Goal: Information Seeking & Learning: Learn about a topic

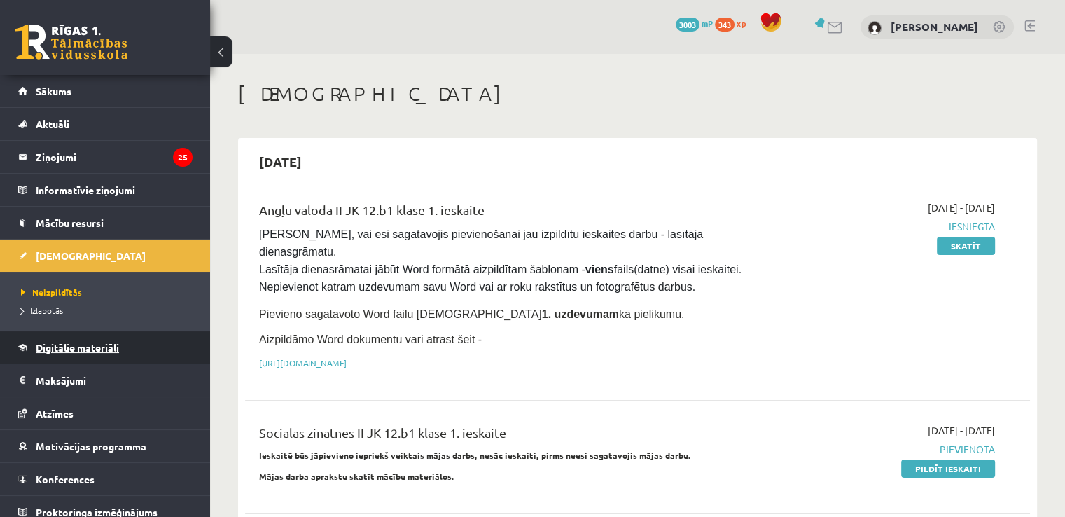
click at [99, 361] on link "Digitālie materiāli" at bounding box center [105, 347] width 174 height 32
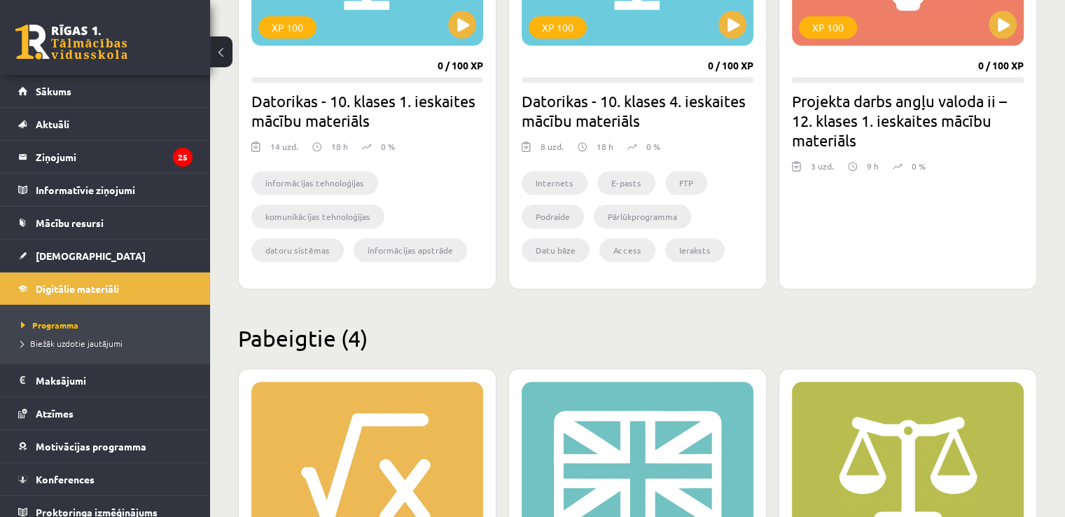
scroll to position [1572, 0]
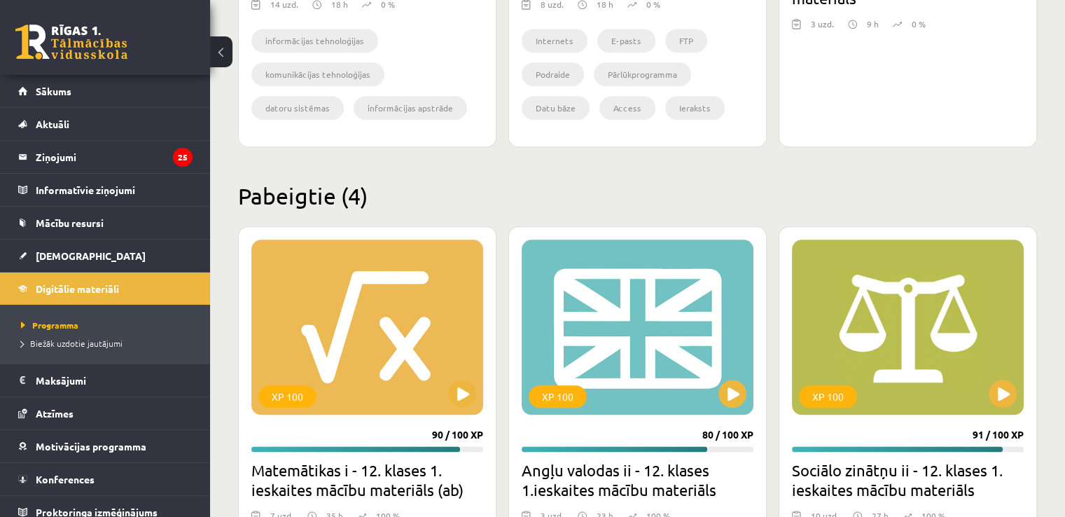
drag, startPoint x: 1064, startPoint y: 365, endPoint x: 1059, endPoint y: 376, distance: 12.2
click at [1000, 381] on button at bounding box center [1003, 394] width 28 height 28
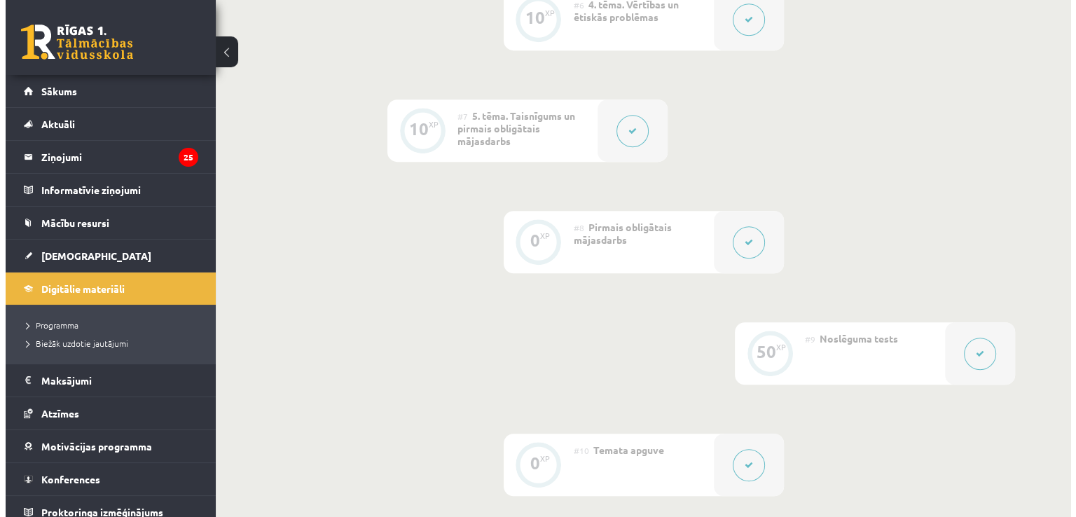
scroll to position [944, 0]
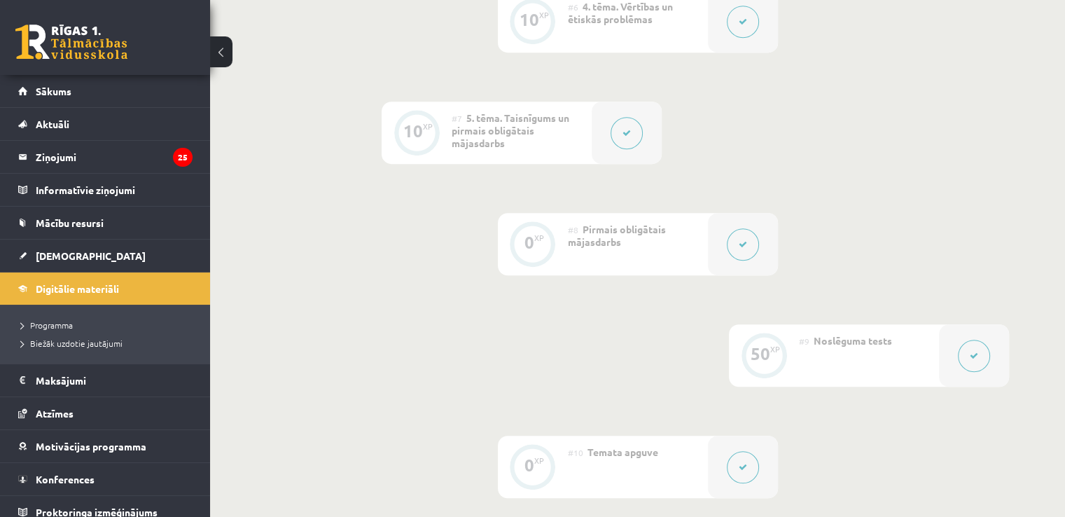
click at [734, 240] on button at bounding box center [743, 244] width 32 height 32
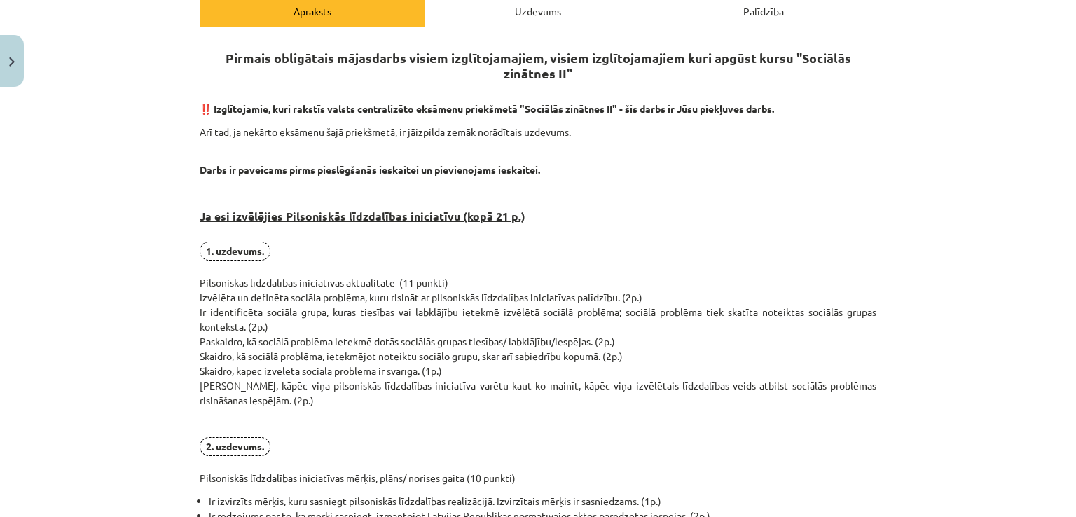
scroll to position [185, 0]
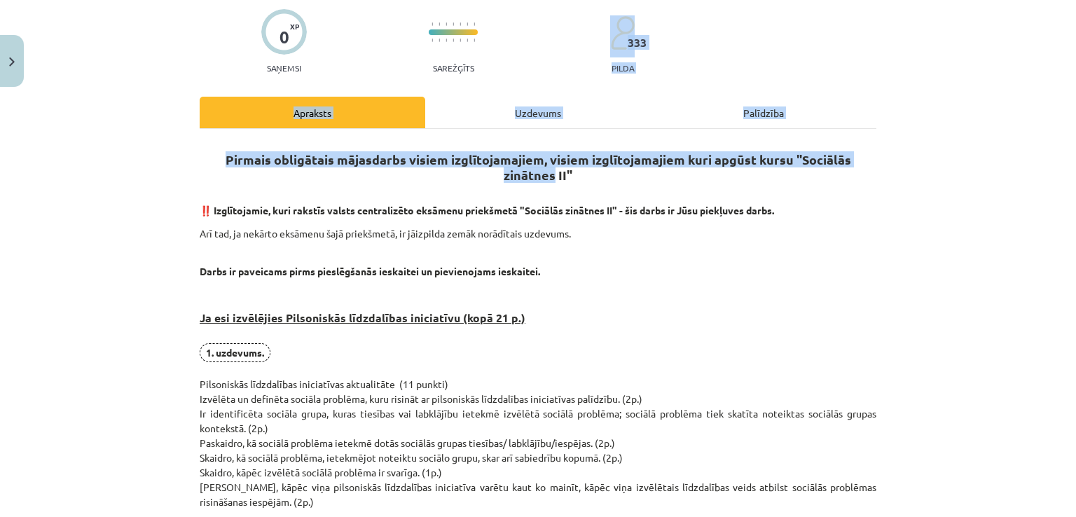
drag, startPoint x: 1058, startPoint y: 153, endPoint x: 1062, endPoint y: 9, distance: 144.3
click at [1062, 9] on div "Mācību tēma: Sociālo zinātņu ii - 12. klases 1. ieskaites mācību materiāls #8 P…" at bounding box center [538, 258] width 1076 height 517
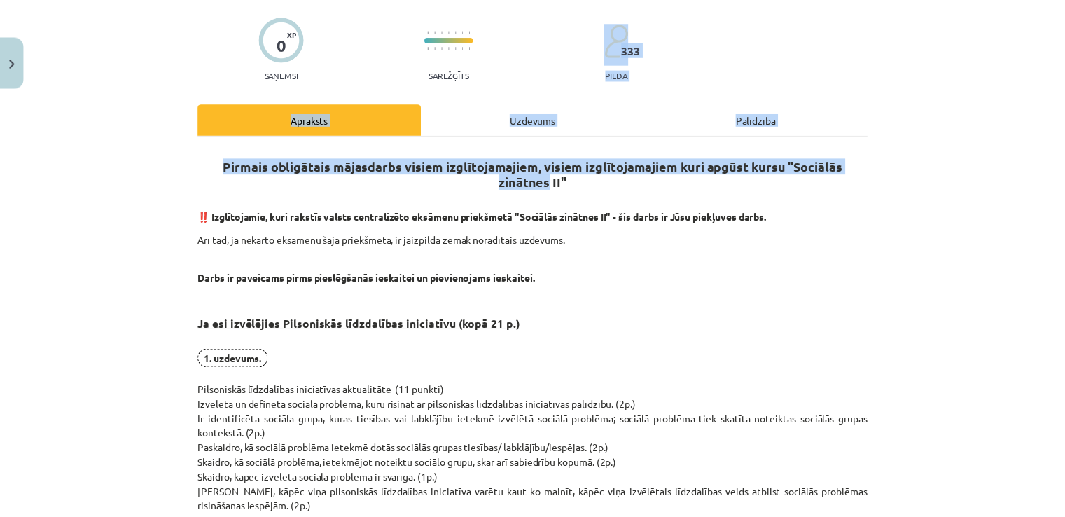
scroll to position [0, 0]
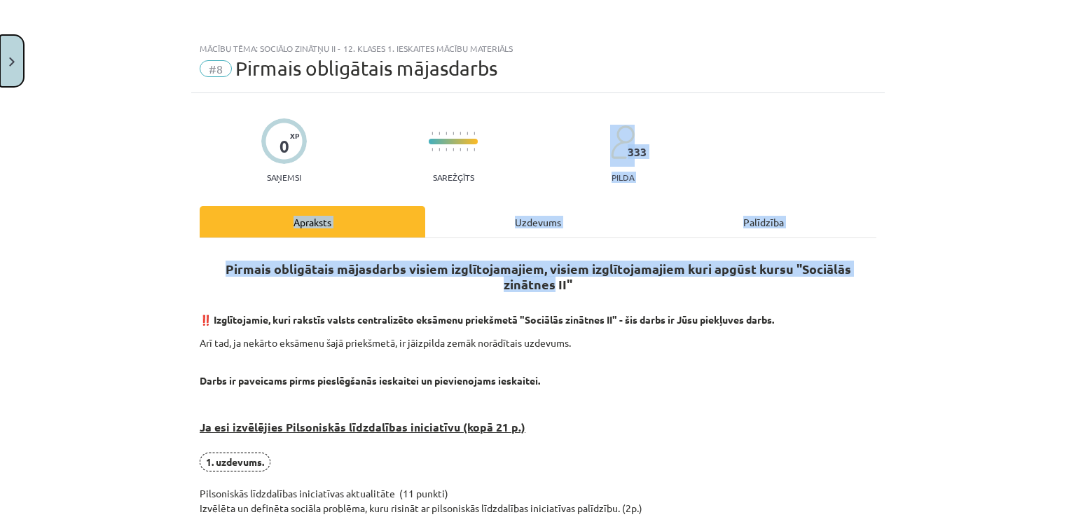
click at [9, 52] on button "Close" at bounding box center [12, 61] width 24 height 52
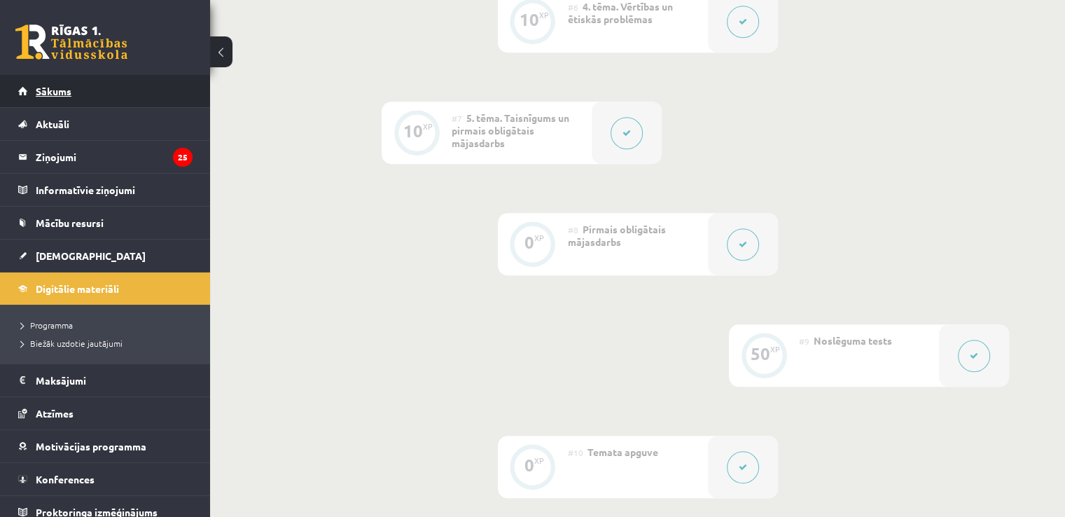
click at [75, 89] on link "Sākums" at bounding box center [105, 91] width 174 height 32
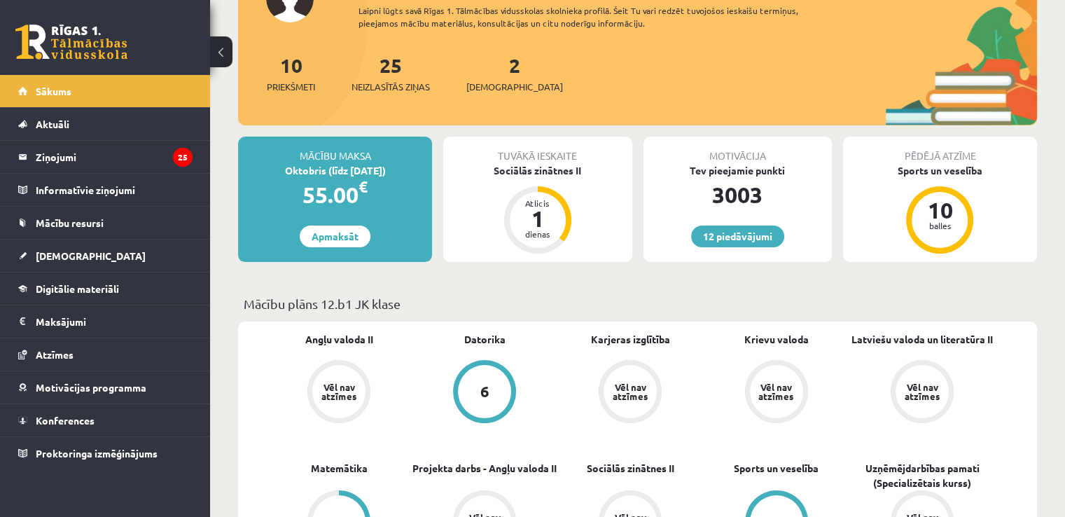
scroll to position [134, 0]
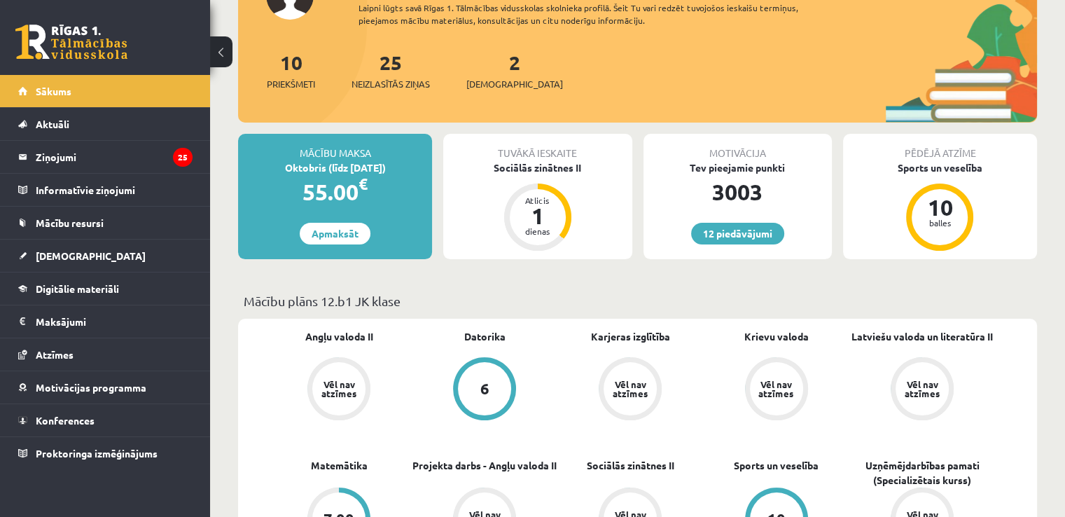
click at [484, 74] on div "2 Ieskaites" at bounding box center [514, 69] width 97 height 43
click at [485, 77] on span "[DEMOGRAPHIC_DATA]" at bounding box center [514, 84] width 97 height 14
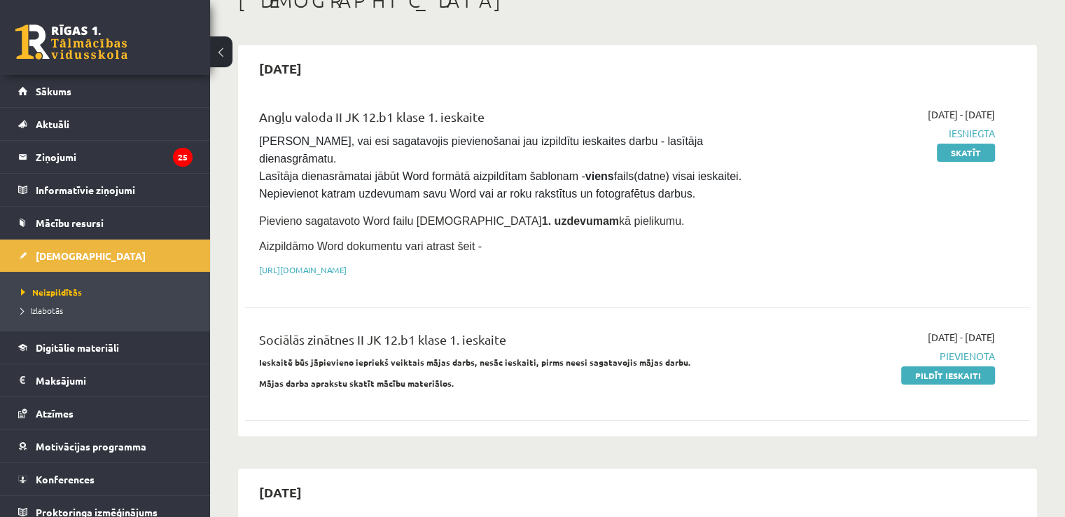
scroll to position [123, 0]
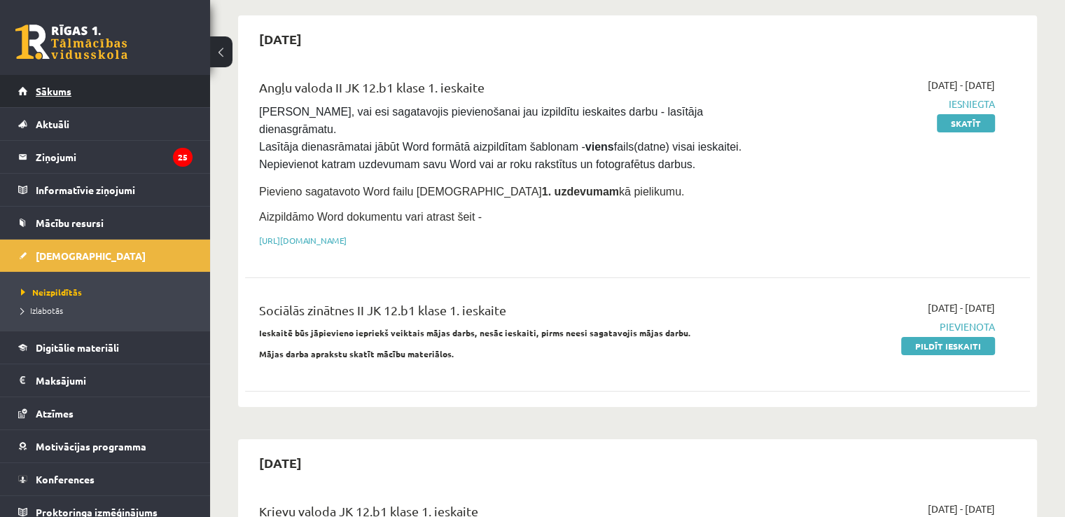
click at [102, 99] on link "Sākums" at bounding box center [105, 91] width 174 height 32
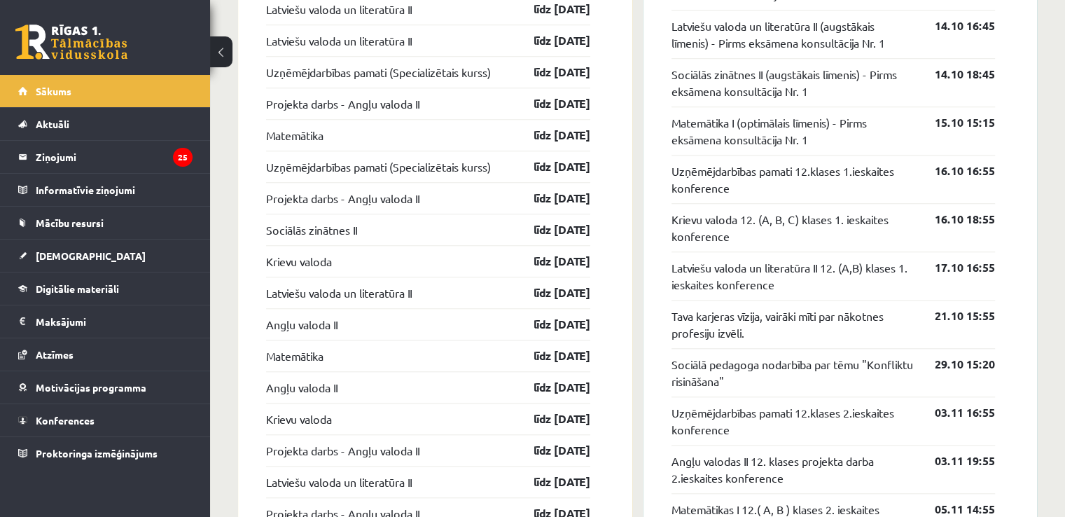
scroll to position [1176, 0]
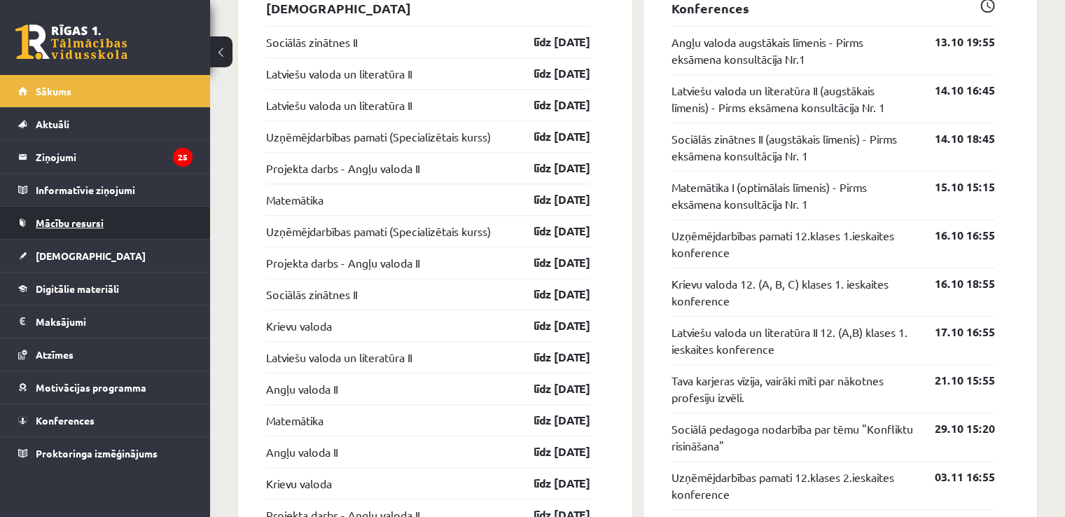
click at [103, 228] on link "Mācību resursi" at bounding box center [105, 223] width 174 height 32
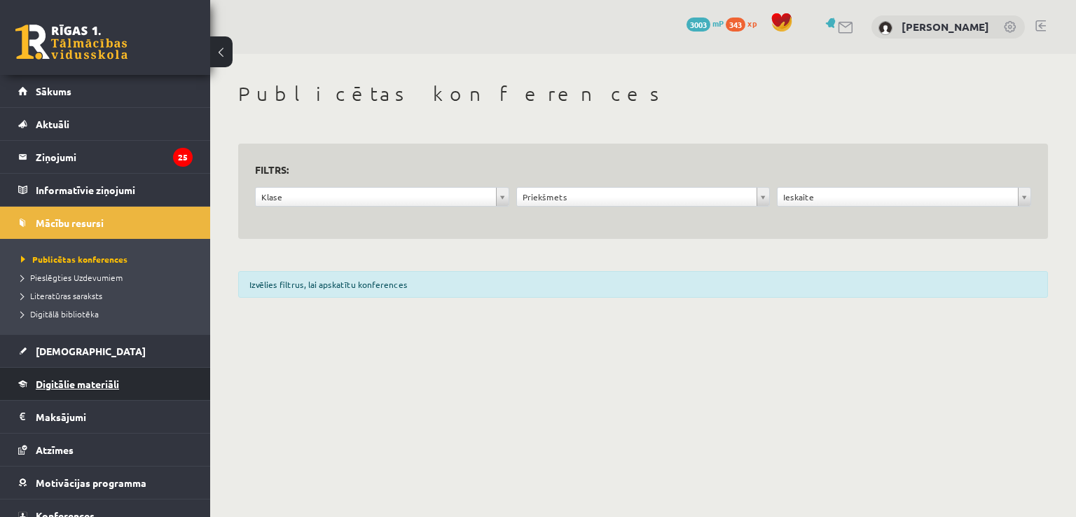
click at [95, 390] on link "Digitālie materiāli" at bounding box center [105, 384] width 174 height 32
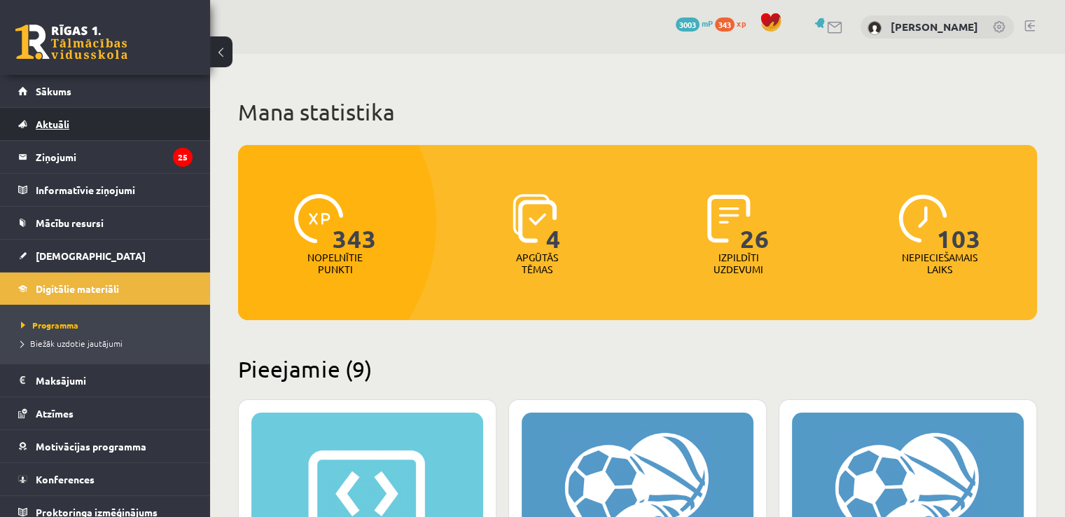
click at [121, 135] on link "Aktuāli" at bounding box center [105, 124] width 174 height 32
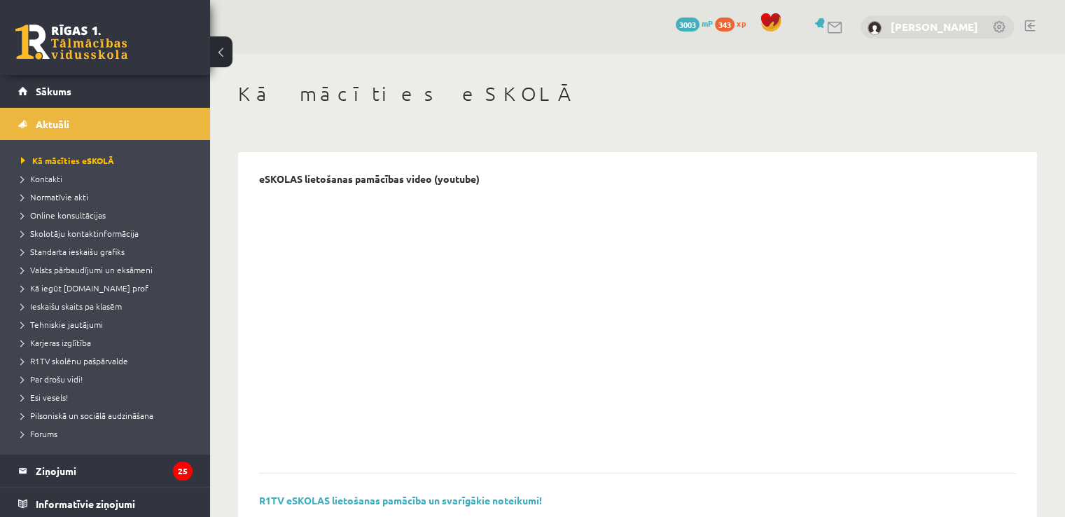
click at [919, 22] on link "[PERSON_NAME]" at bounding box center [935, 27] width 88 height 14
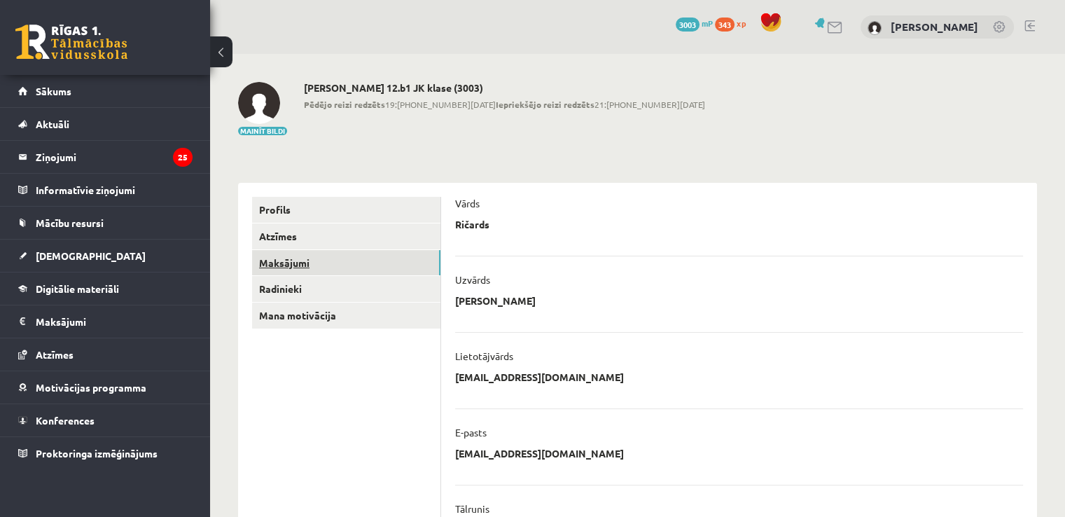
click at [353, 253] on link "Maksājumi" at bounding box center [346, 263] width 188 height 26
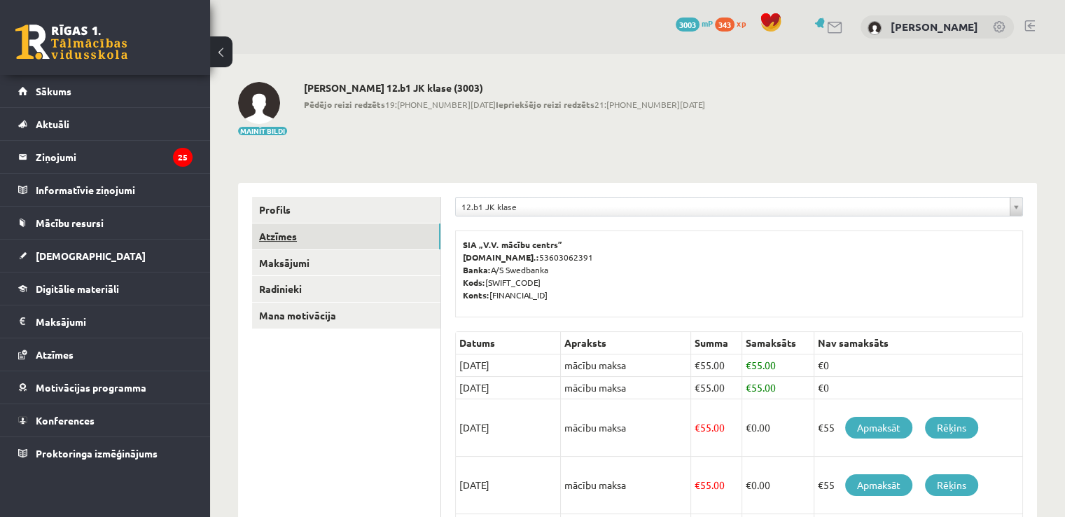
click at [362, 236] on link "Atzīmes" at bounding box center [346, 236] width 188 height 26
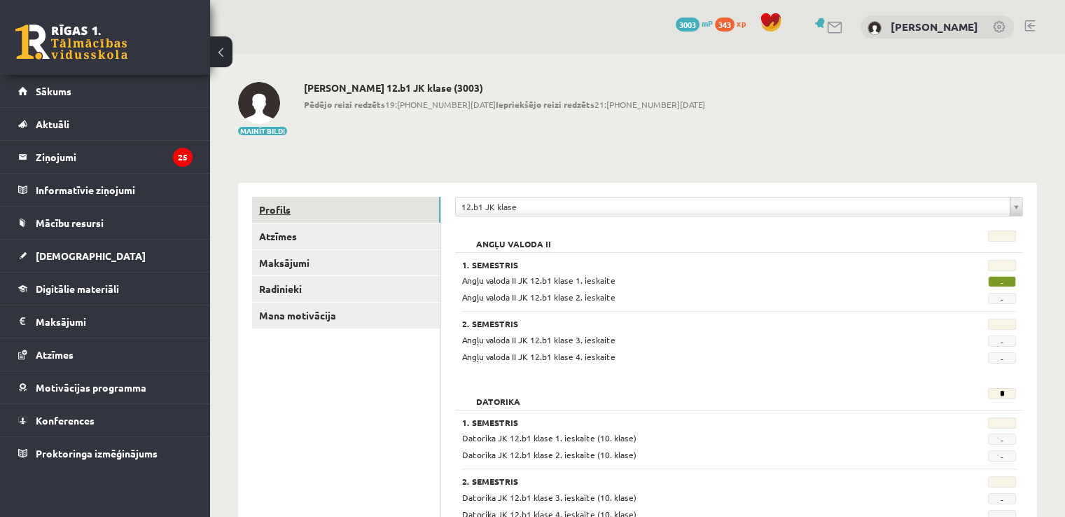
click at [314, 212] on link "Profils" at bounding box center [346, 210] width 188 height 26
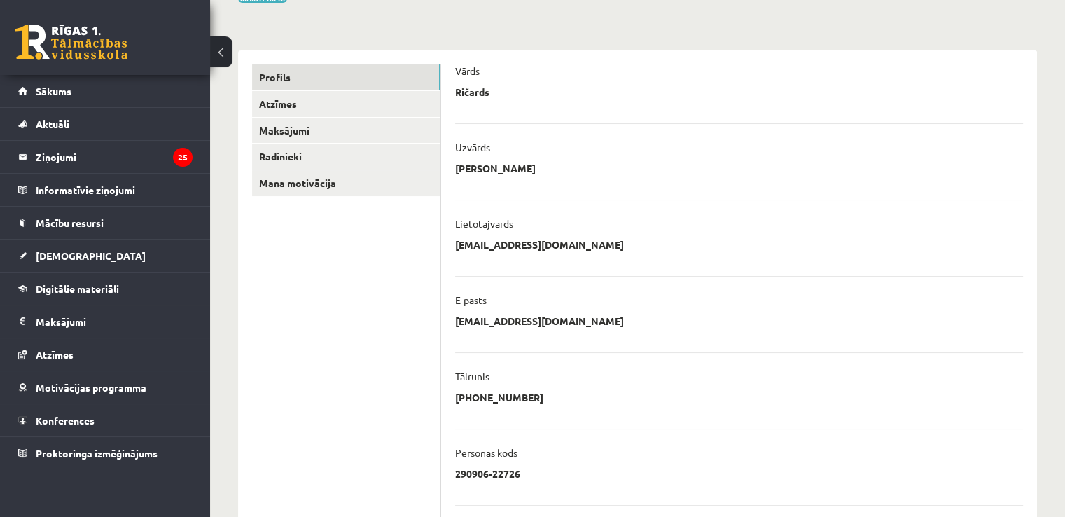
scroll to position [116, 0]
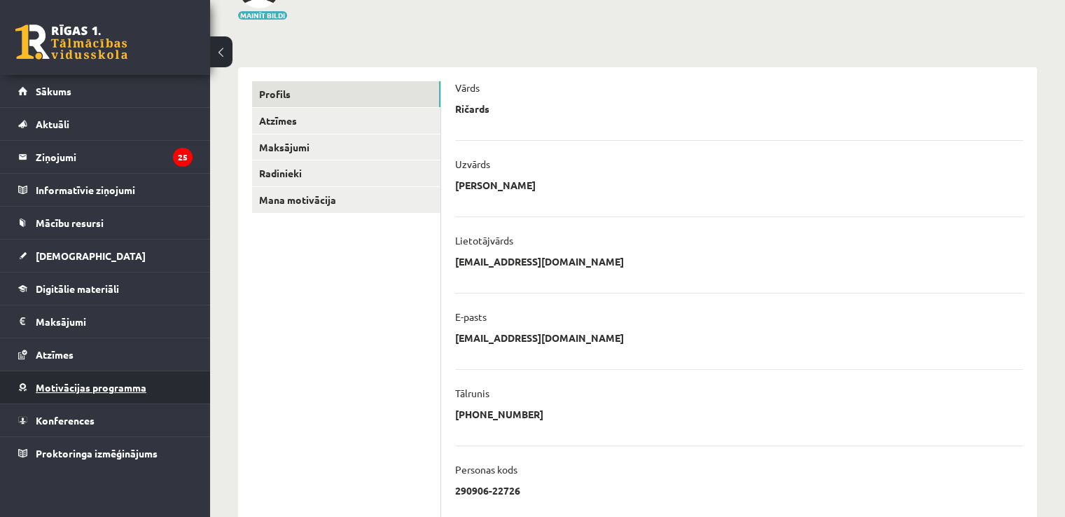
click at [109, 385] on span "Motivācijas programma" at bounding box center [91, 387] width 111 height 13
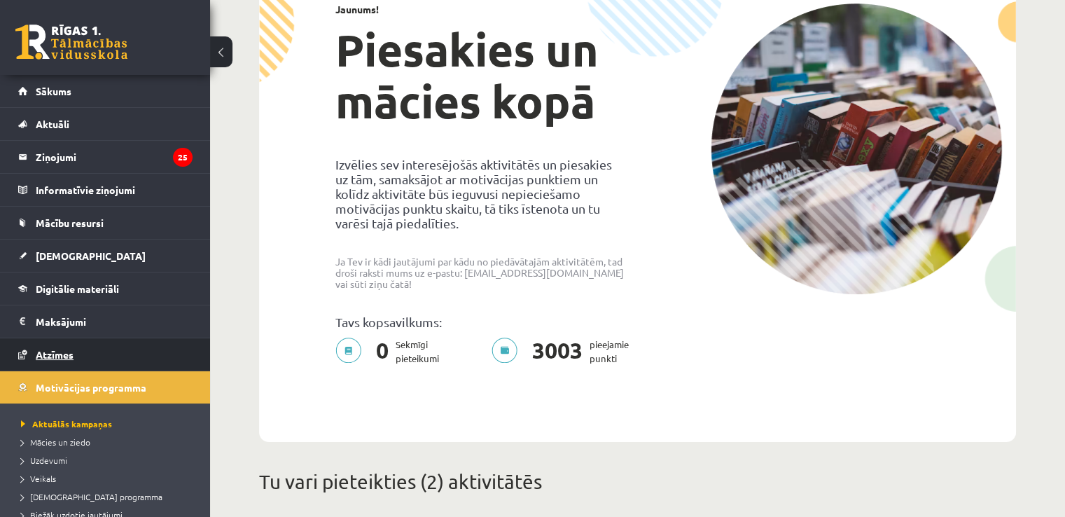
click at [87, 357] on link "Atzīmes" at bounding box center [105, 354] width 174 height 32
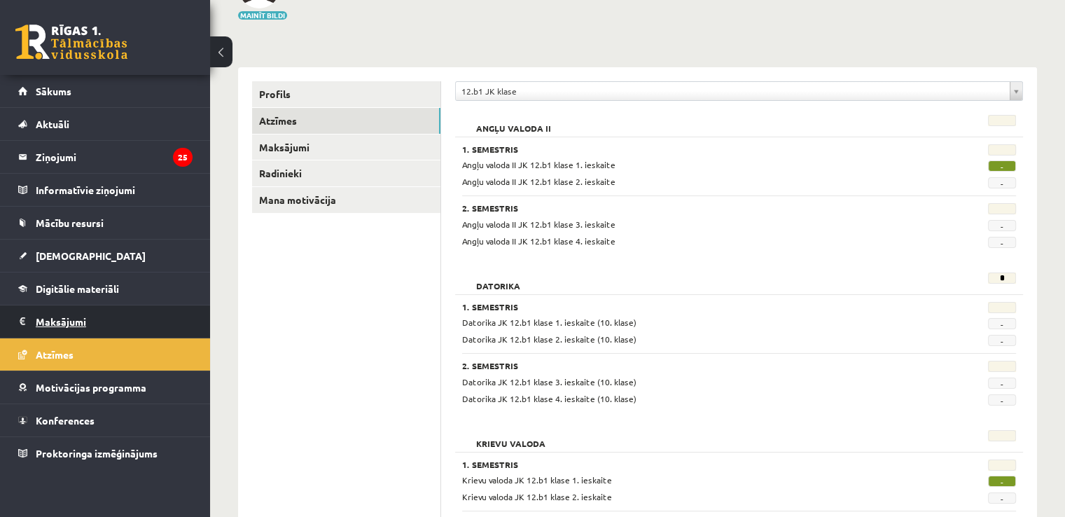
click at [76, 310] on legend "Maksājumi 0" at bounding box center [114, 321] width 157 height 32
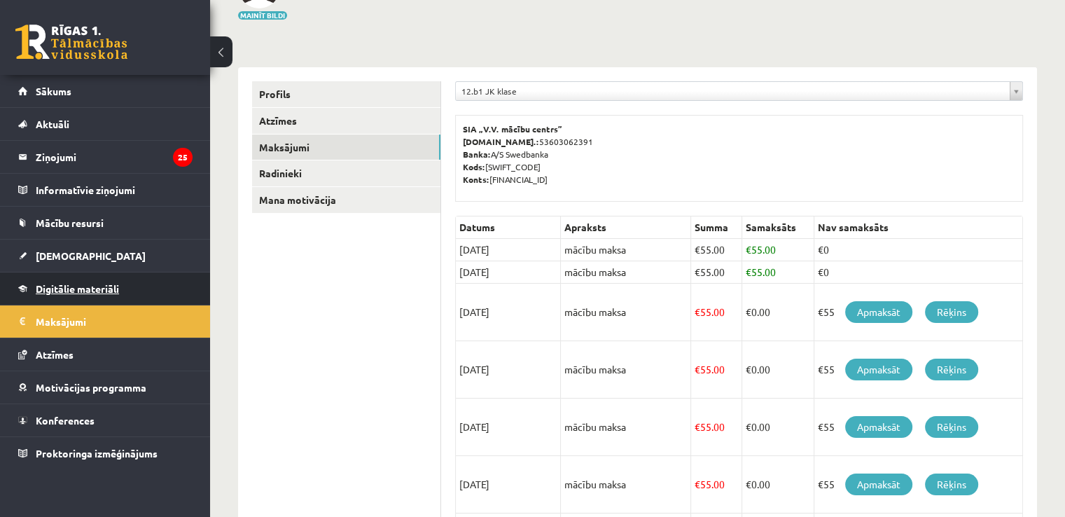
click at [90, 282] on span "Digitālie materiāli" at bounding box center [77, 288] width 83 height 13
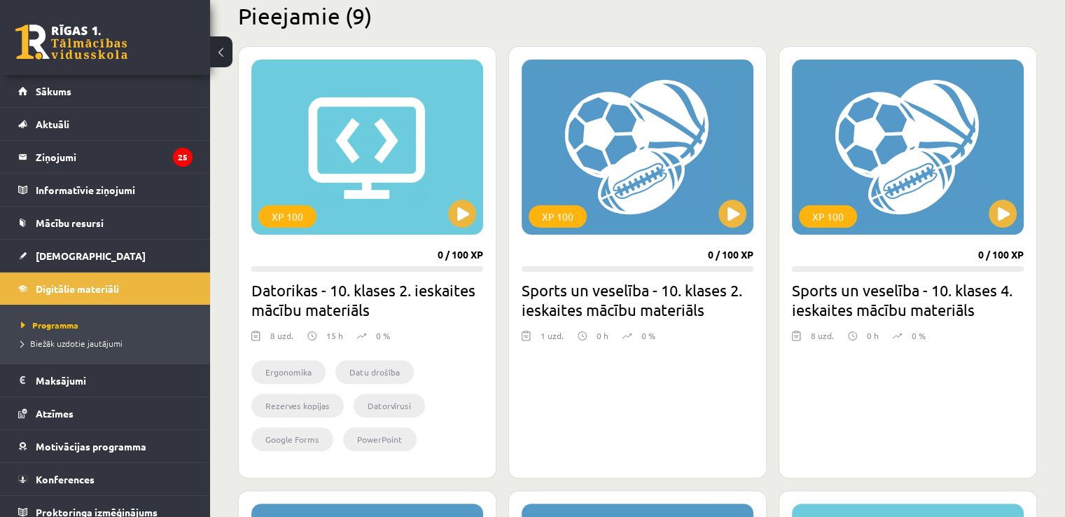
scroll to position [291, 0]
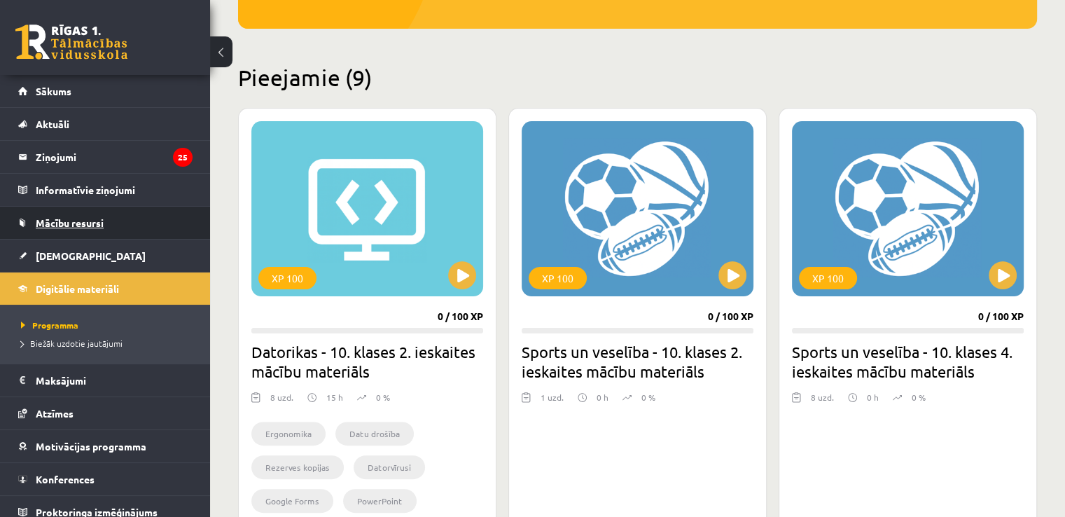
click at [134, 222] on link "Mācību resursi" at bounding box center [105, 223] width 174 height 32
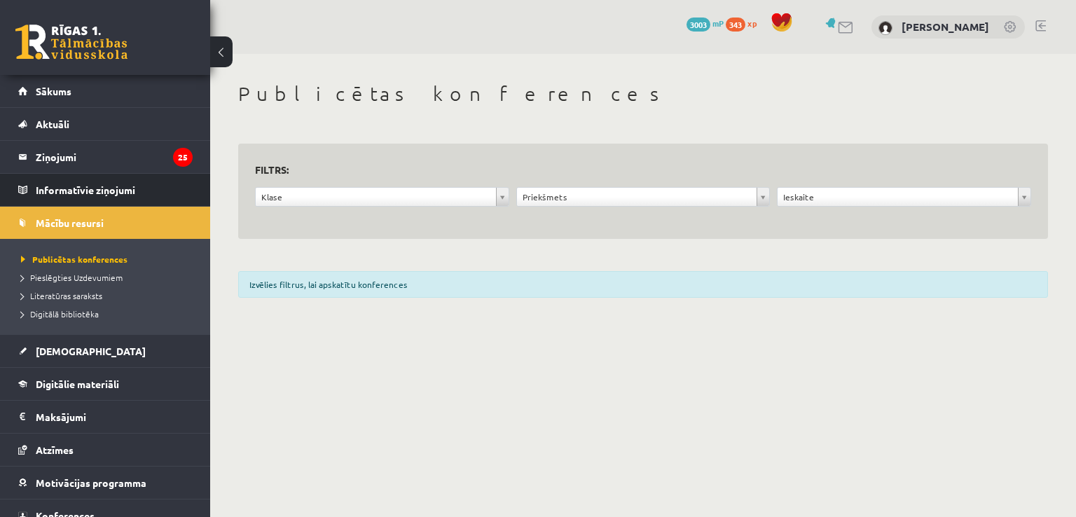
click at [187, 186] on li "Informatīvie ziņojumi 0" at bounding box center [105, 190] width 210 height 34
click at [133, 186] on legend "Informatīvie ziņojumi 0" at bounding box center [114, 190] width 157 height 32
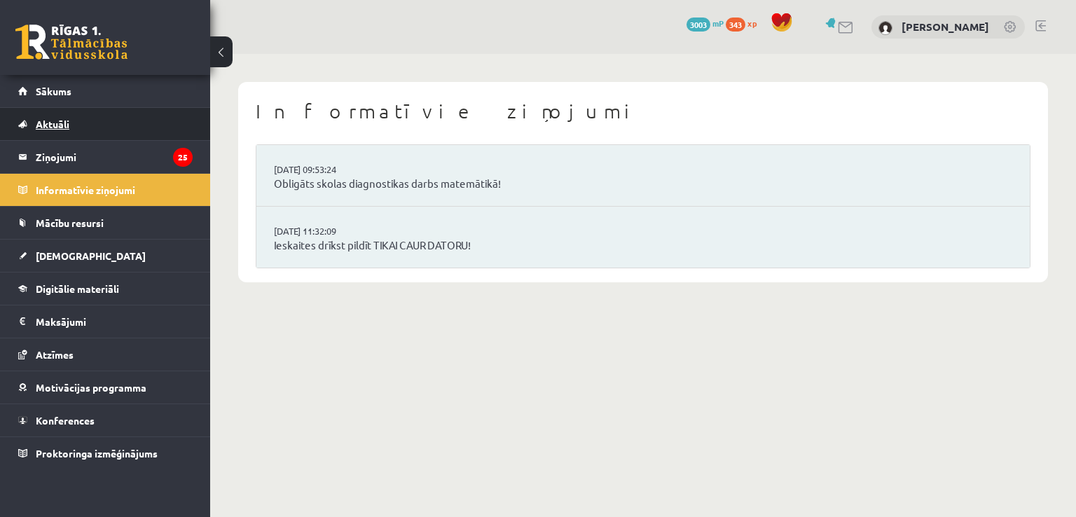
click at [134, 139] on link "Aktuāli" at bounding box center [105, 124] width 174 height 32
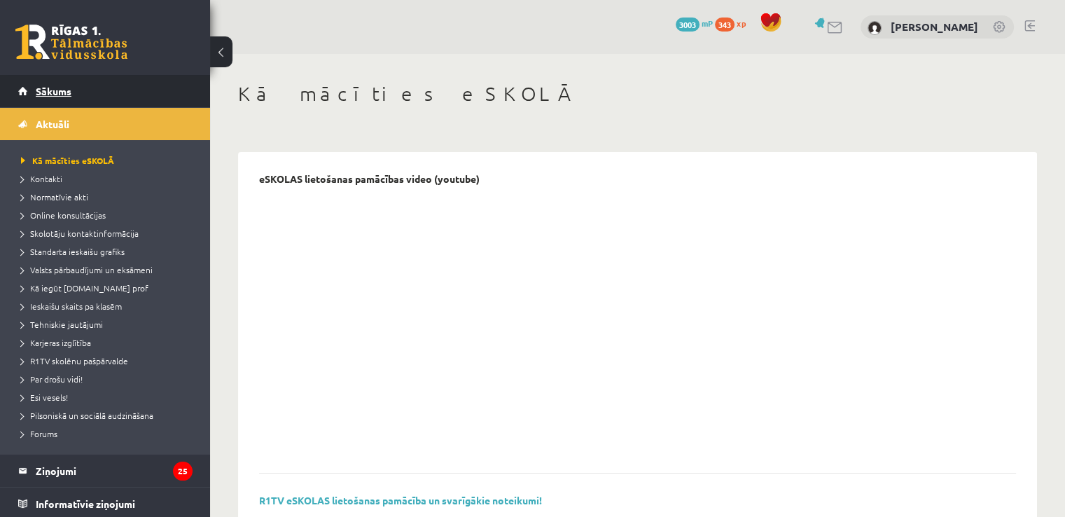
click at [44, 80] on link "Sākums" at bounding box center [105, 91] width 174 height 32
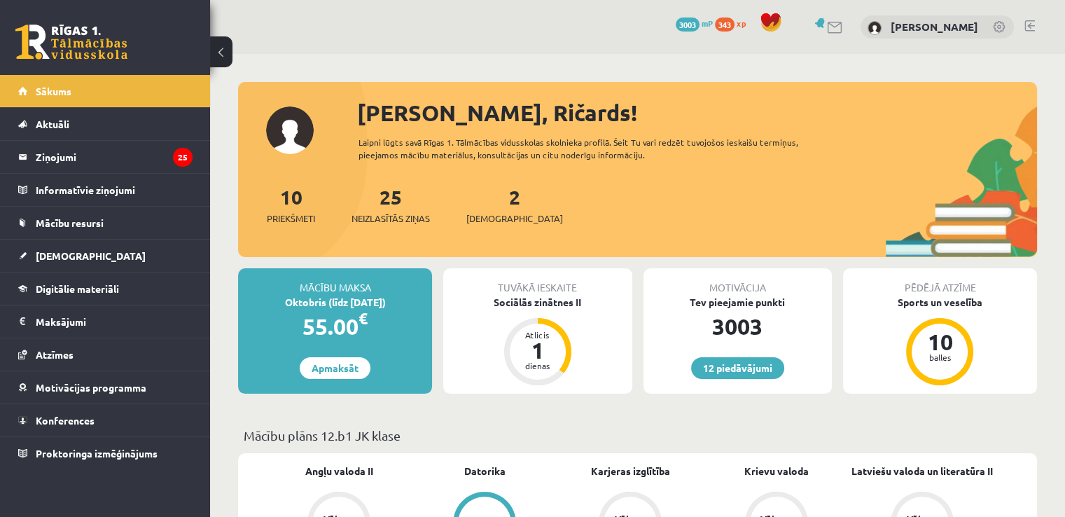
click at [1004, 24] on link at bounding box center [1000, 28] width 14 height 14
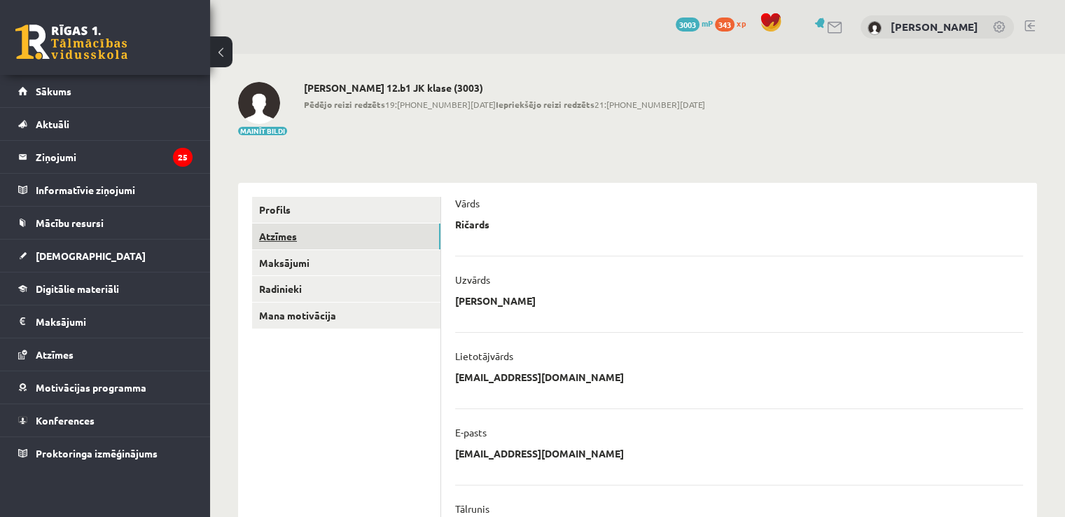
click at [426, 239] on link "Atzīmes" at bounding box center [346, 236] width 188 height 26
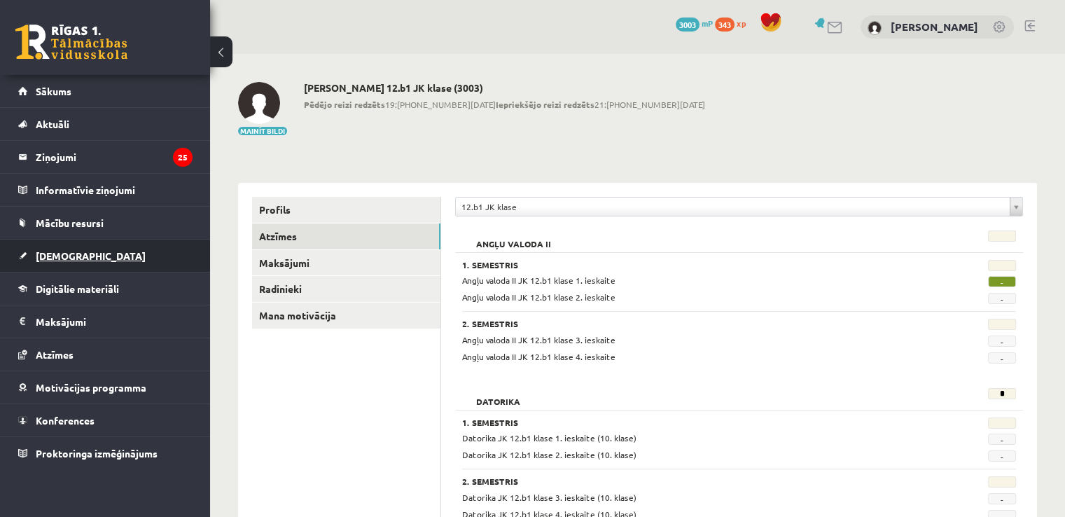
click at [97, 242] on link "[DEMOGRAPHIC_DATA]" at bounding box center [105, 256] width 174 height 32
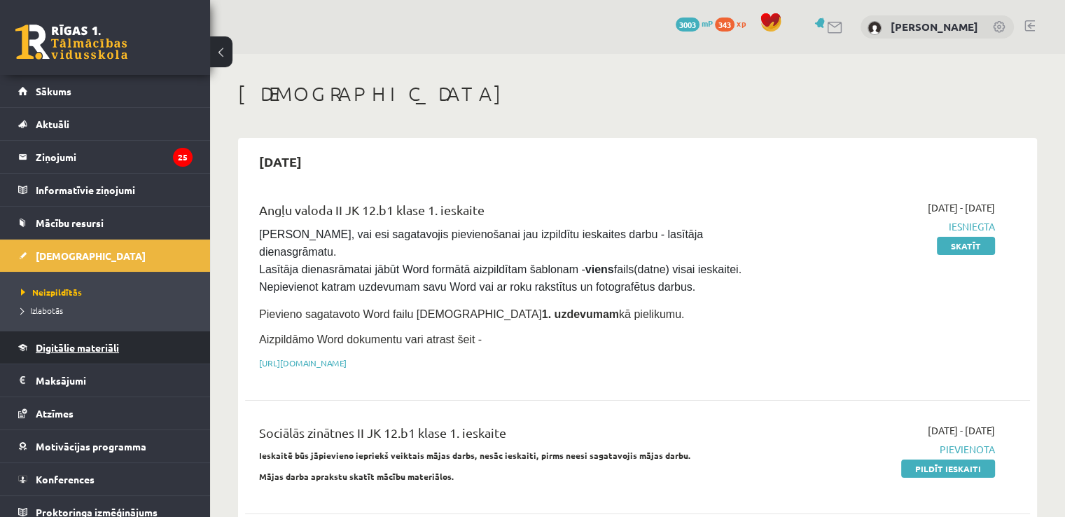
click at [98, 348] on span "Digitālie materiāli" at bounding box center [77, 347] width 83 height 13
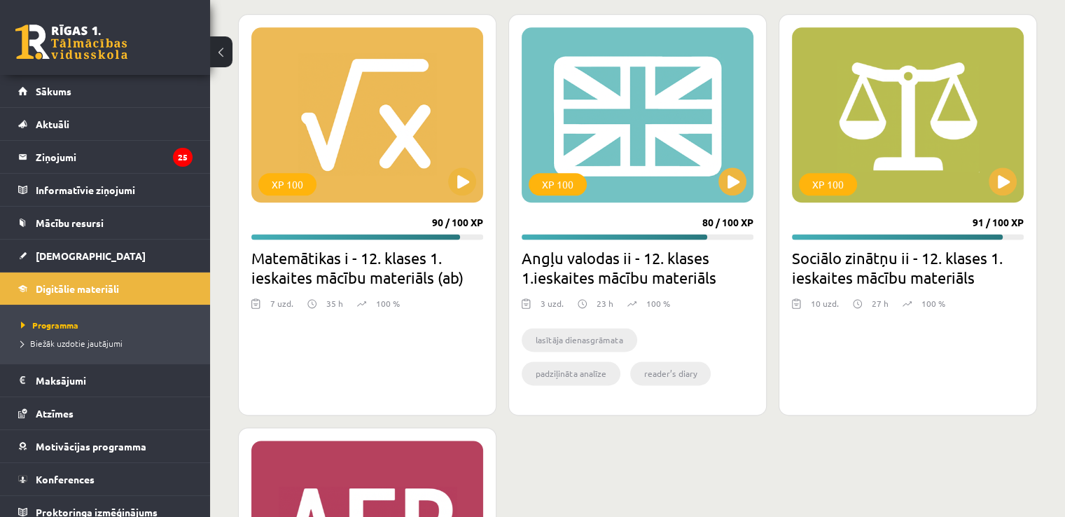
scroll to position [1766, 0]
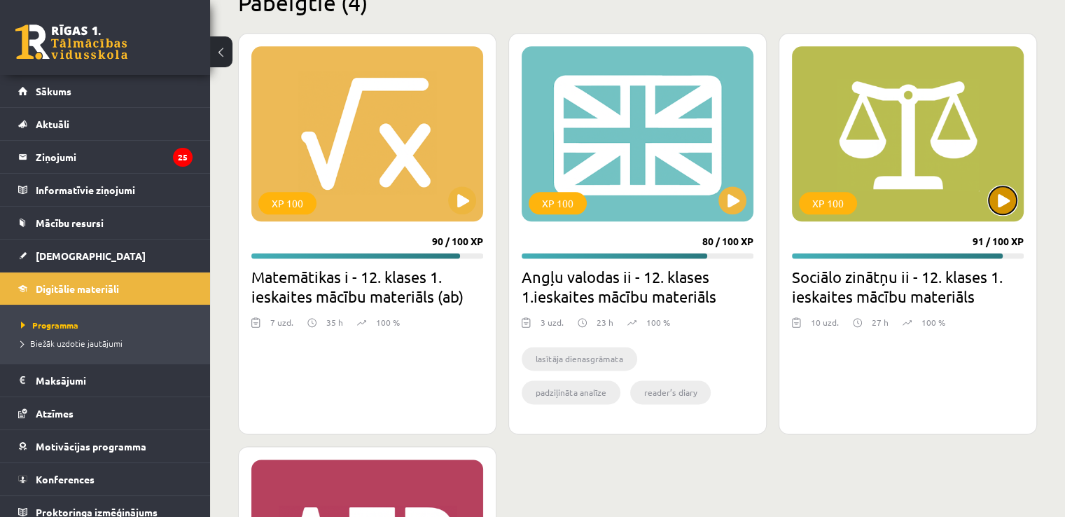
click at [997, 193] on button at bounding box center [1003, 200] width 28 height 28
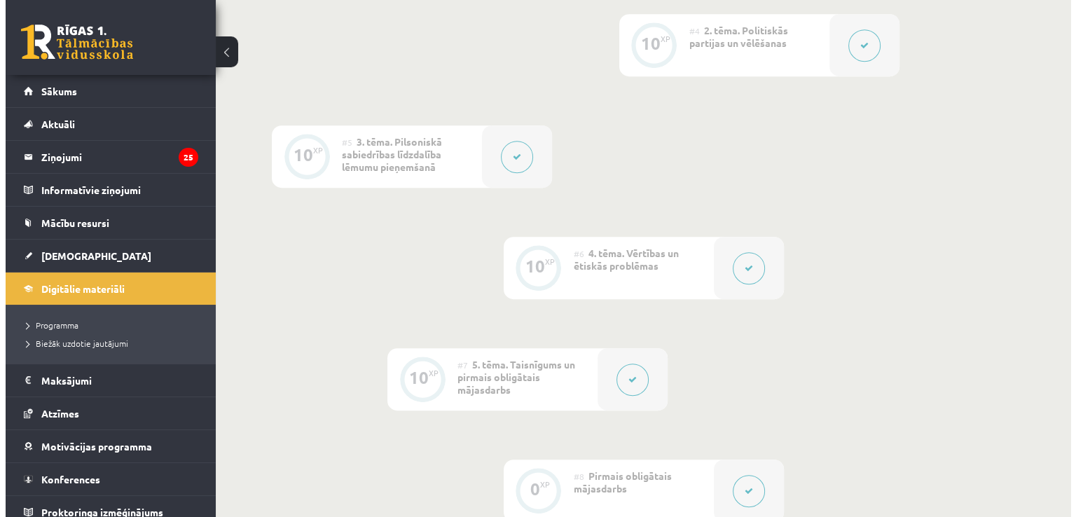
scroll to position [708, 0]
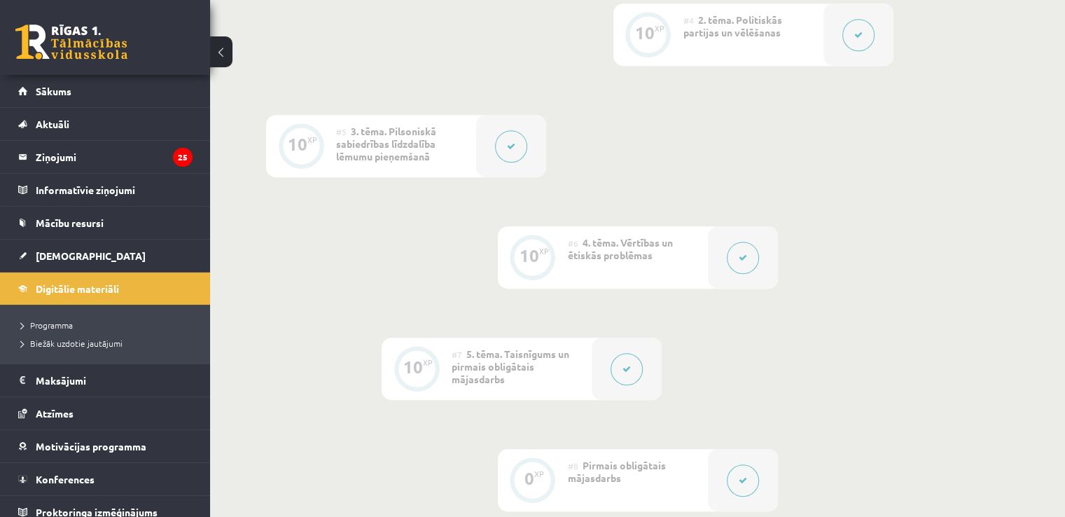
click at [733, 469] on button at bounding box center [743, 480] width 32 height 32
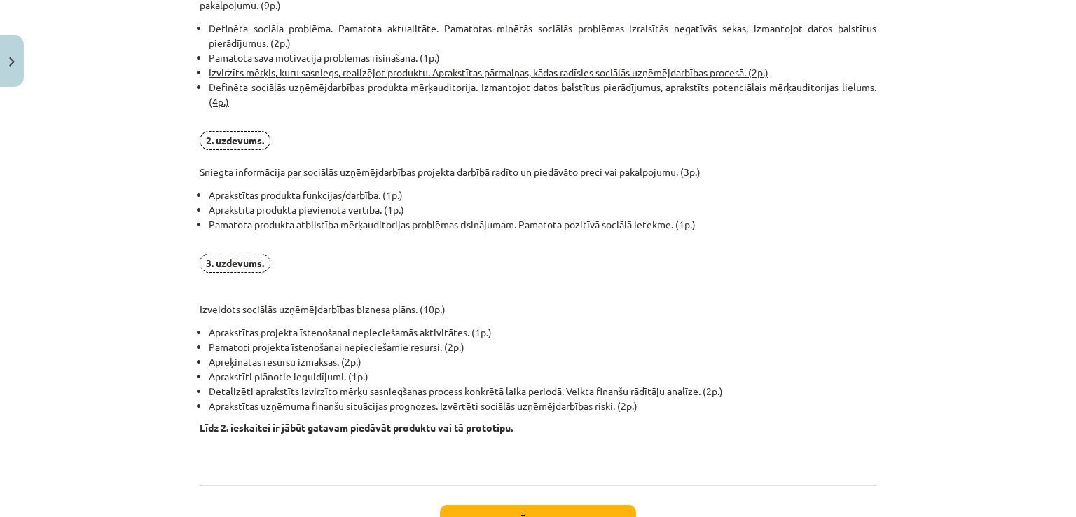
scroll to position [948, 0]
